Goal: Task Accomplishment & Management: Manage account settings

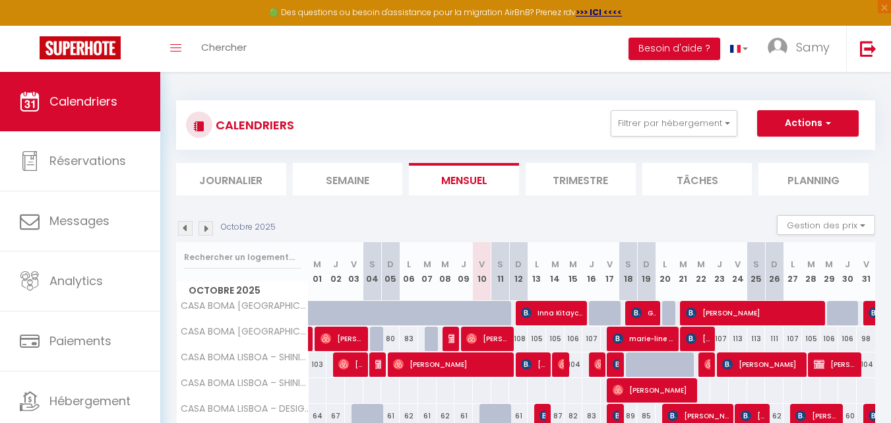
select select "KO"
select select "0"
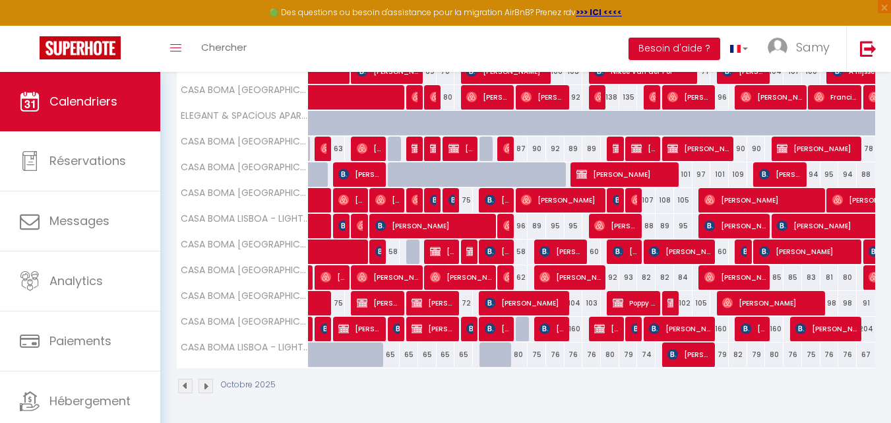
click at [295, 306] on th "CASA BOMA [GEOGRAPHIC_DATA] - DESIGN APARTMENT WITH PRIVATE VEGETAL TERRACE - L…" at bounding box center [243, 303] width 132 height 25
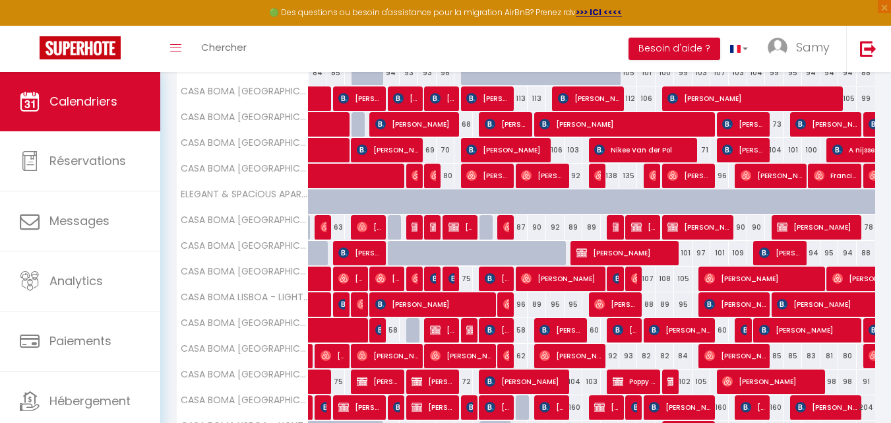
scroll to position [573, 0]
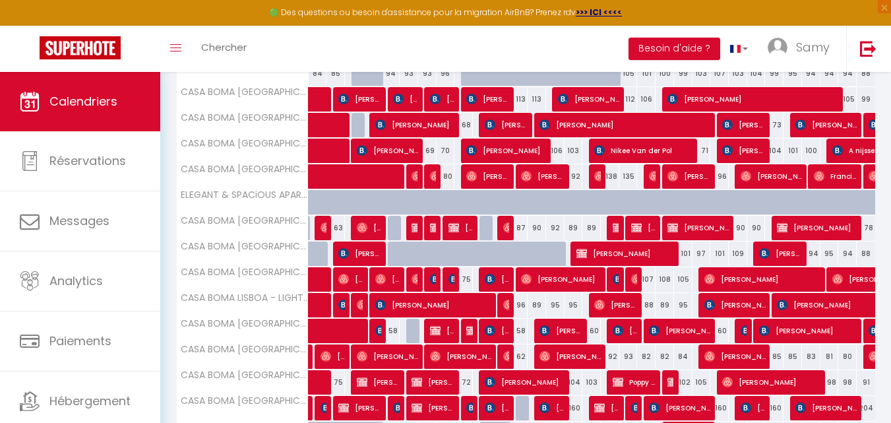
click at [510, 227] on div "87" at bounding box center [518, 228] width 18 height 24
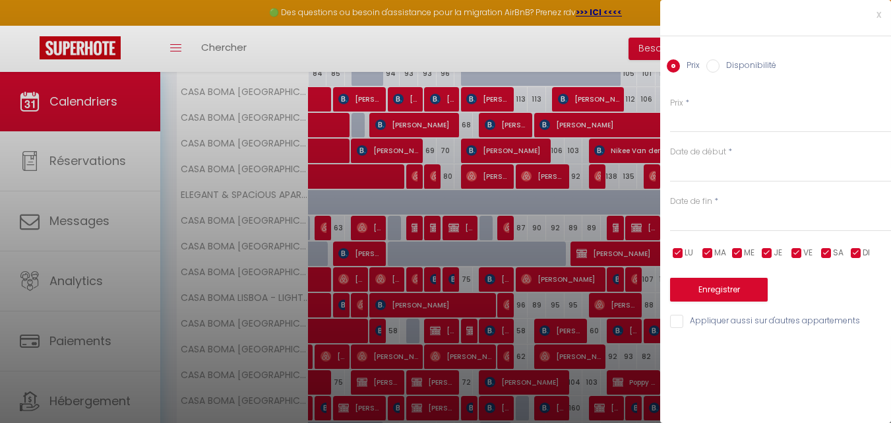
click at [504, 229] on div at bounding box center [445, 211] width 891 height 423
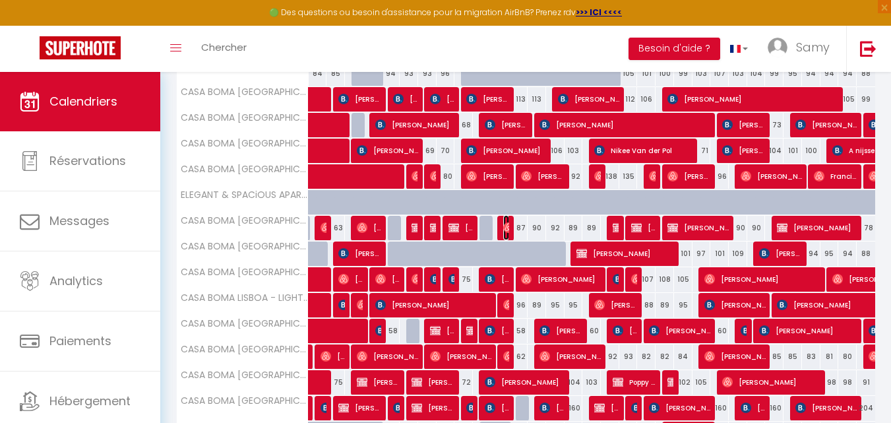
click at [504, 229] on img at bounding box center [508, 227] width 11 height 11
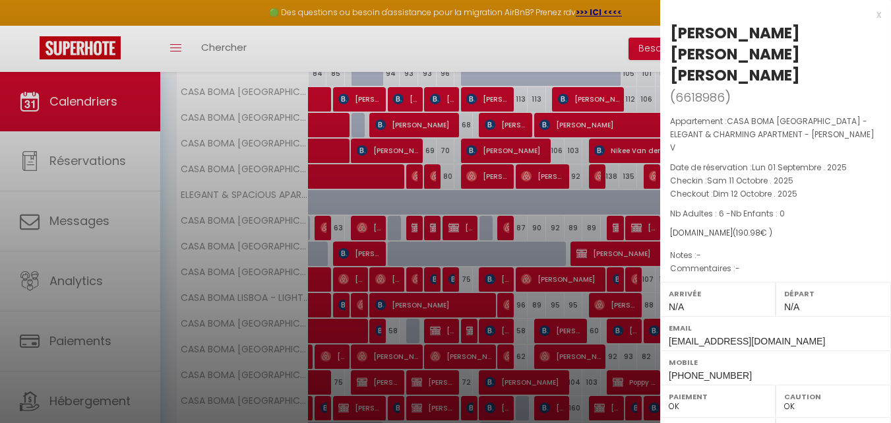
click at [547, 240] on div at bounding box center [445, 211] width 891 height 423
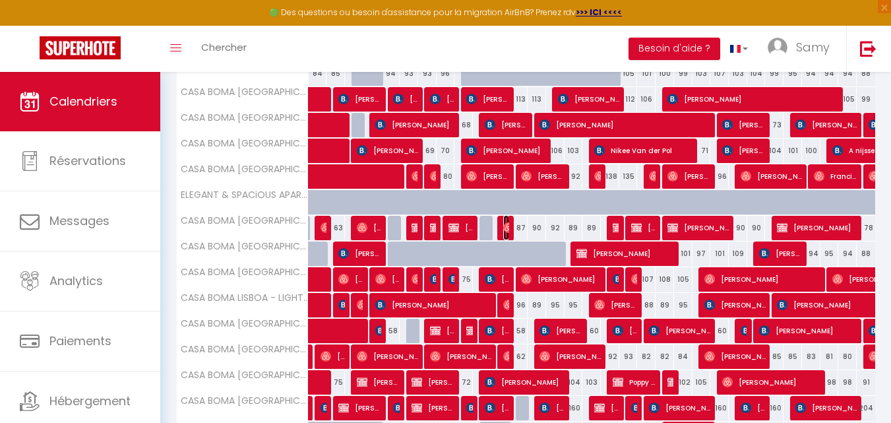
click at [504, 229] on img at bounding box center [508, 227] width 11 height 11
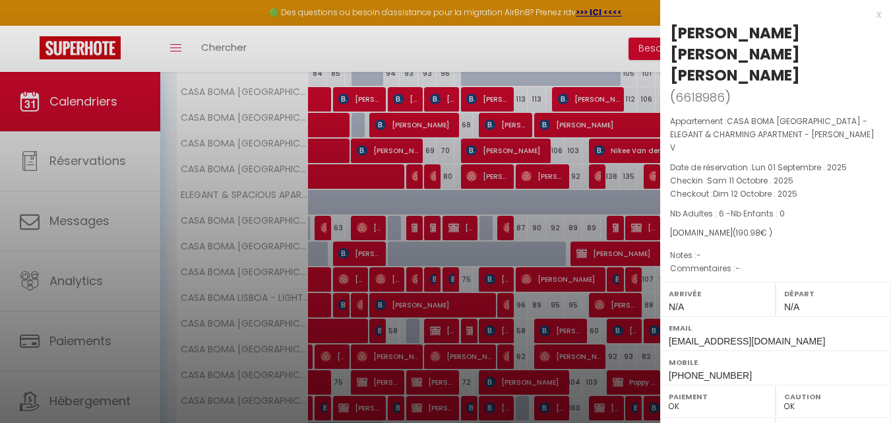
click at [504, 229] on div at bounding box center [445, 211] width 891 height 423
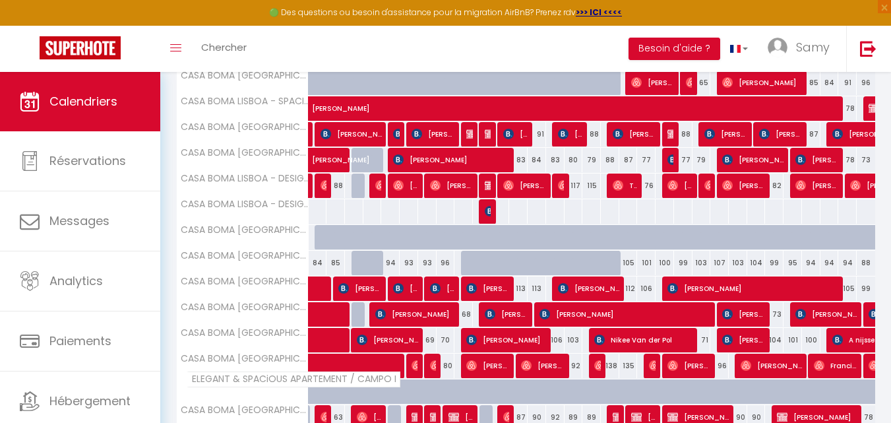
scroll to position [389, 0]
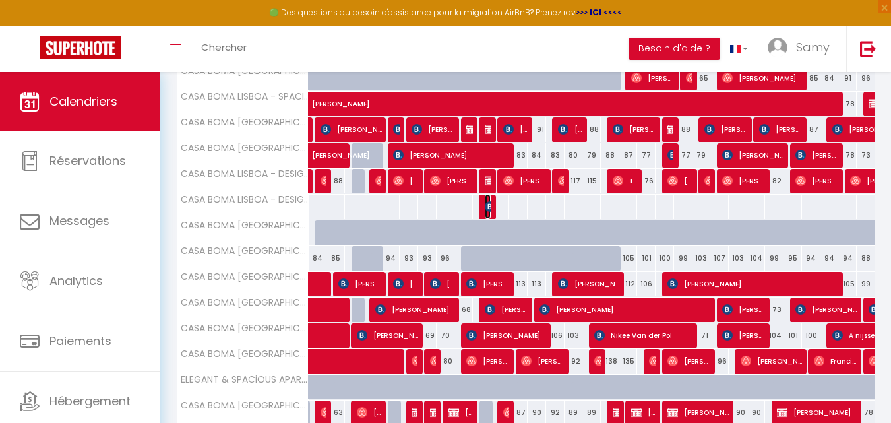
click at [489, 215] on span "[PERSON_NAME]" at bounding box center [487, 206] width 6 height 25
select select "KO"
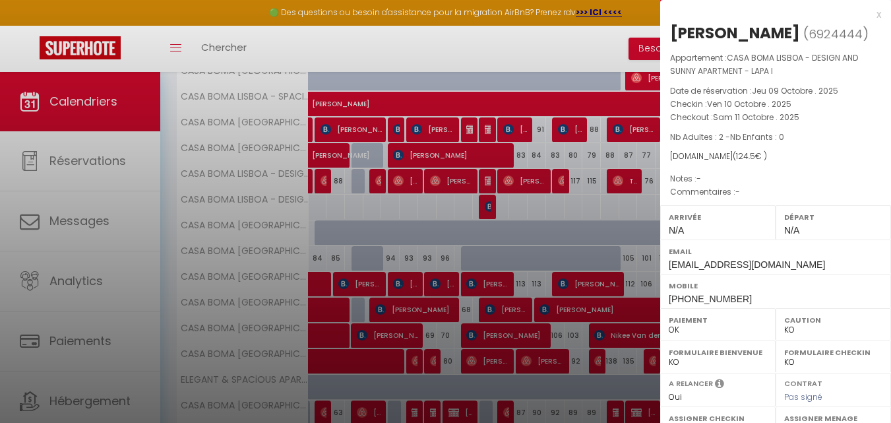
click at [476, 212] on div at bounding box center [445, 211] width 891 height 423
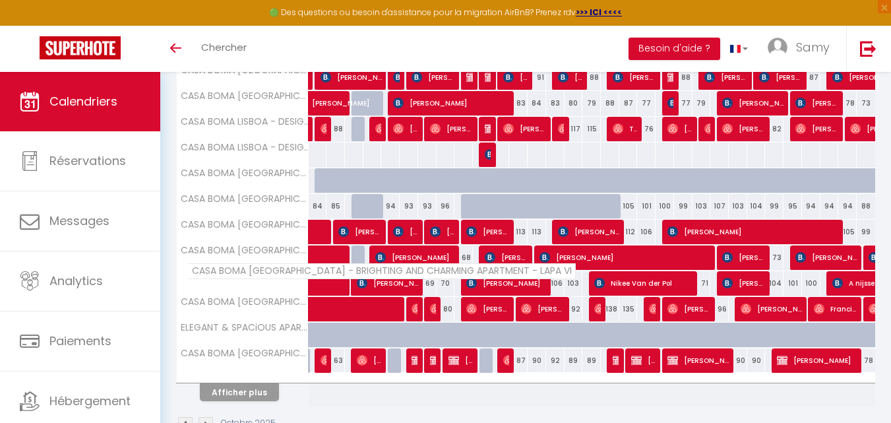
scroll to position [467, 0]
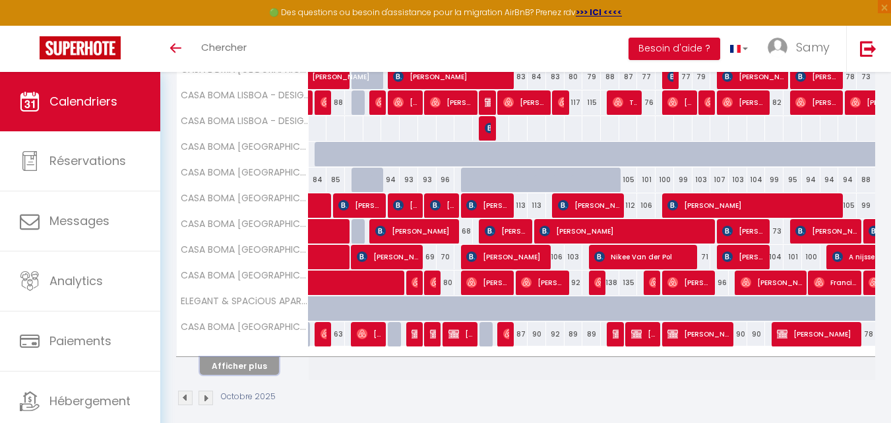
click at [244, 370] on button "Afficher plus" at bounding box center [239, 366] width 79 height 18
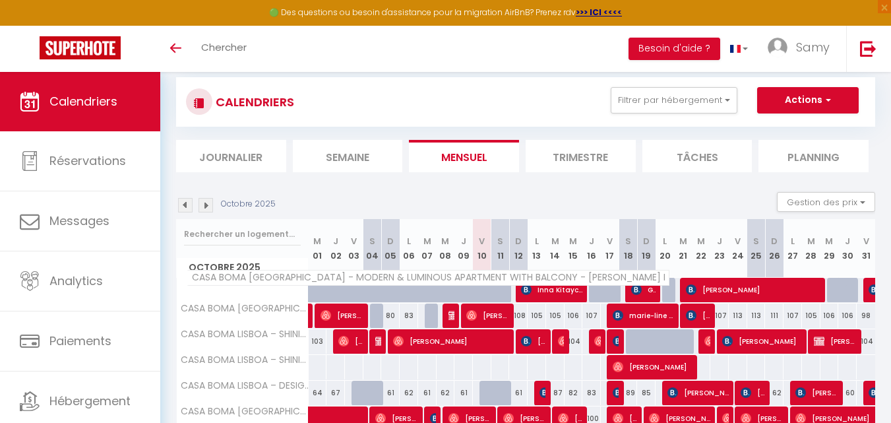
scroll to position [26, 0]
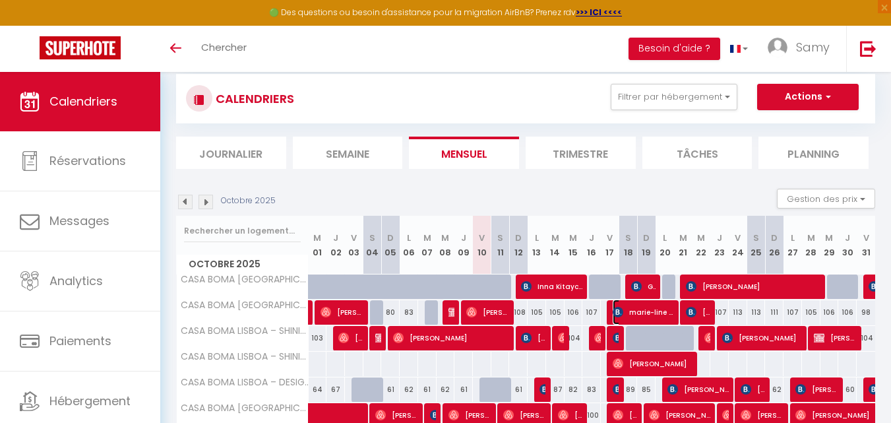
click at [631, 307] on span "marie-line durel" at bounding box center [642, 311] width 61 height 25
select select "OK"
select select "KO"
select select "0"
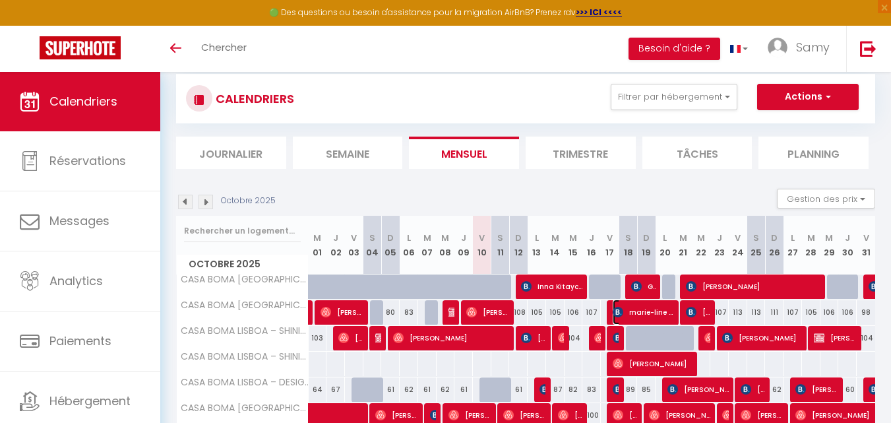
select select "1"
select select
